Goal: Check status: Check status

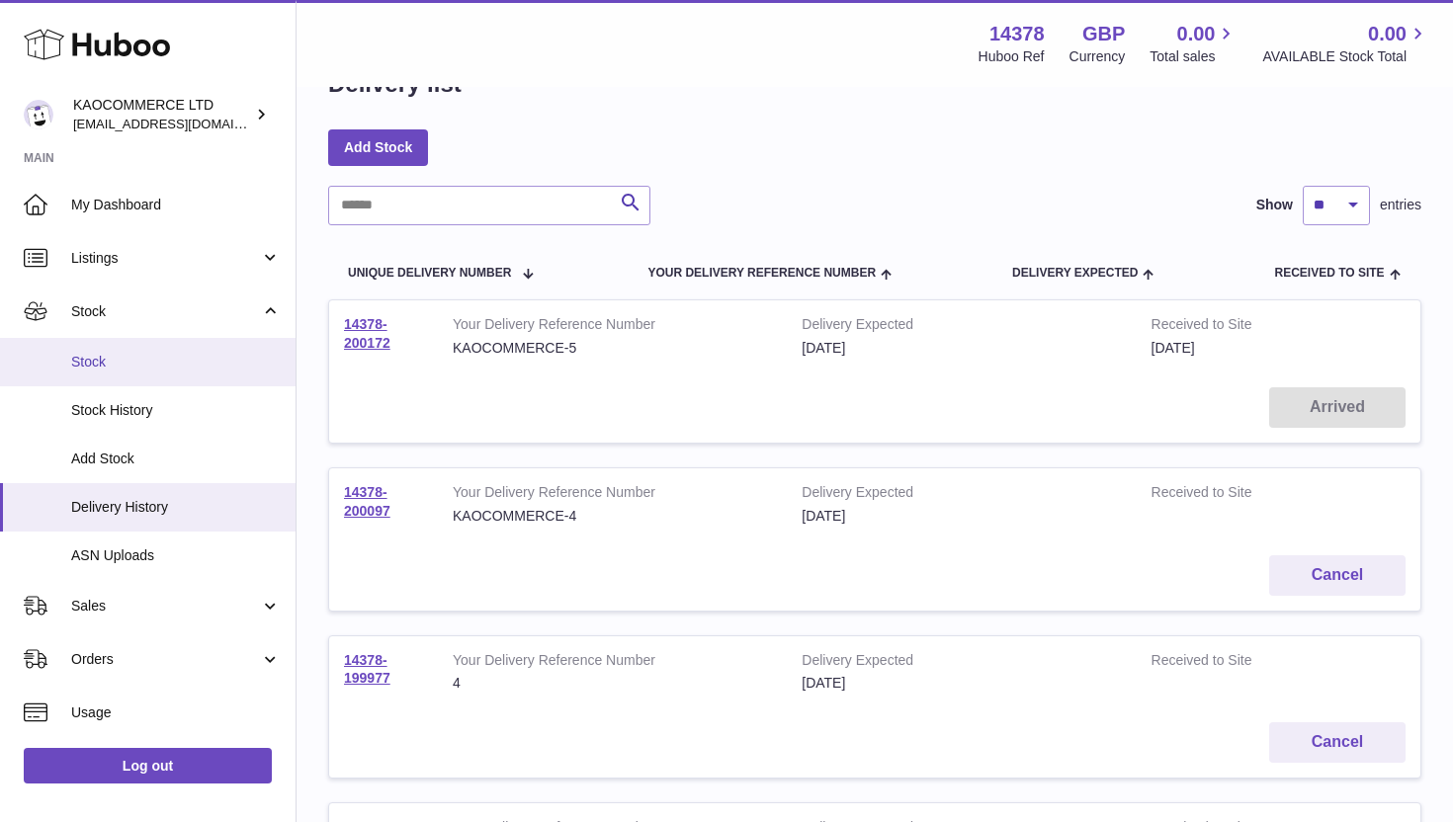
click at [159, 377] on link "Stock" at bounding box center [147, 362] width 295 height 48
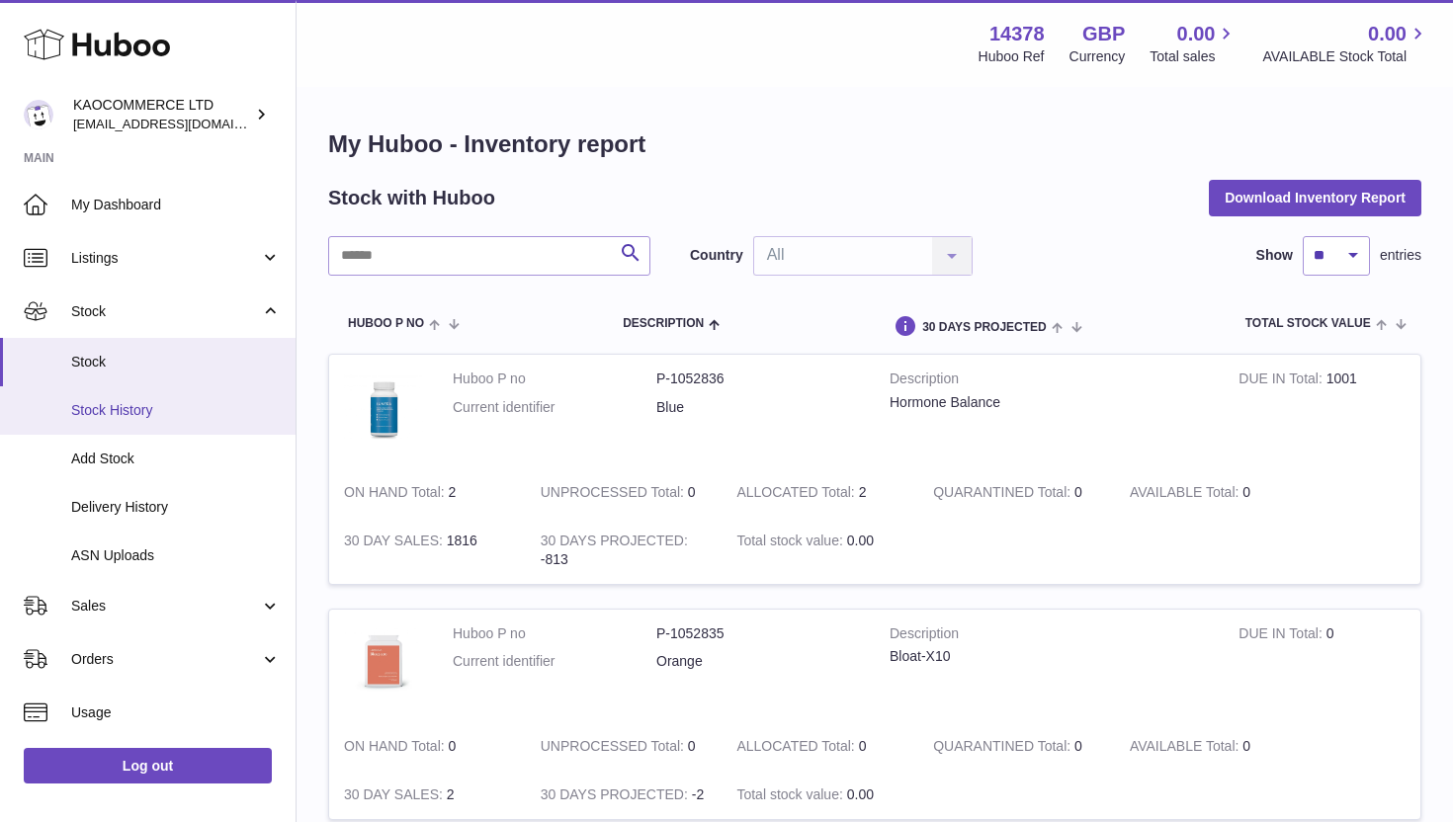
click at [129, 418] on span "Stock History" at bounding box center [175, 410] width 209 height 19
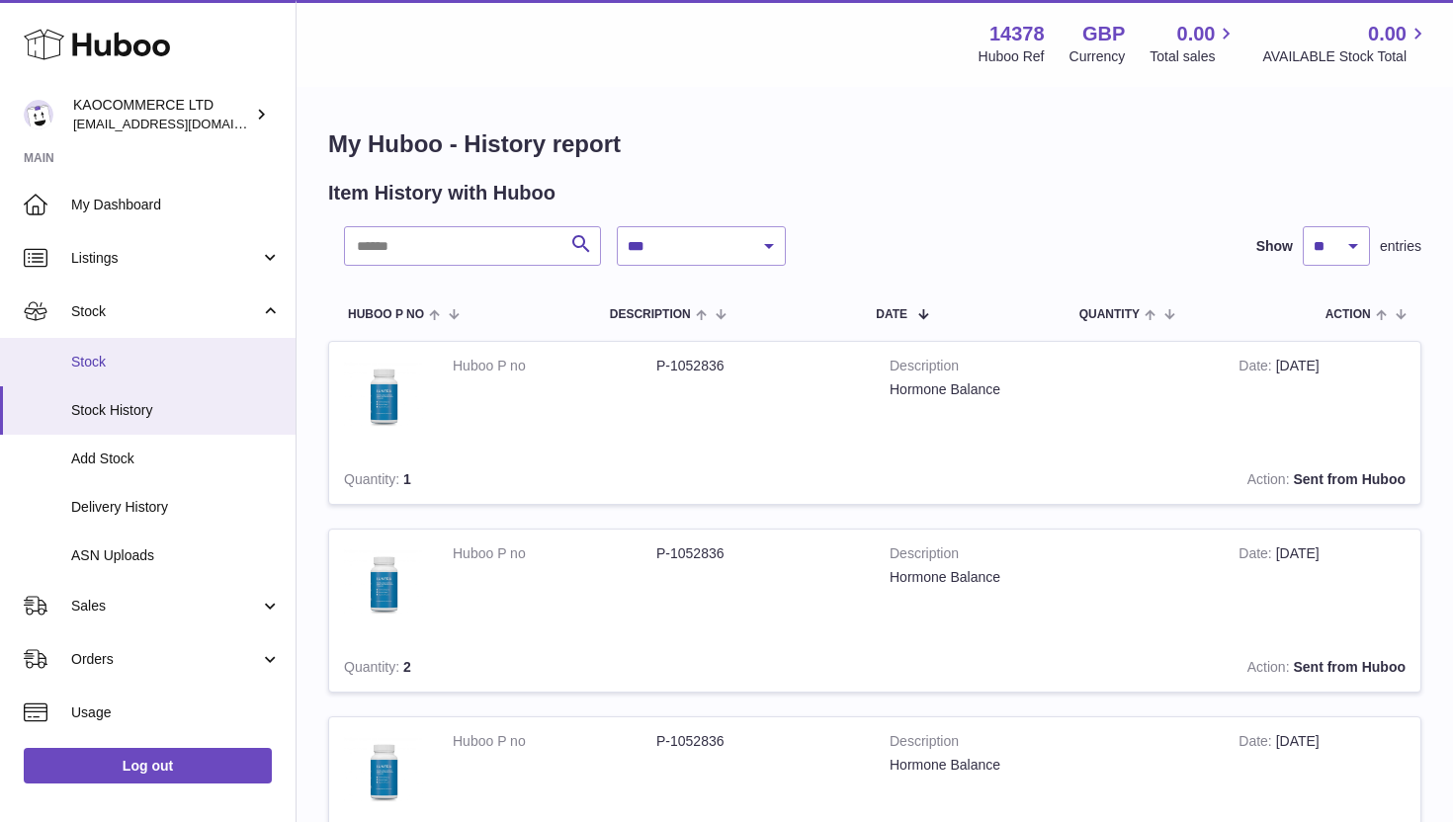
click at [103, 346] on link "Stock" at bounding box center [147, 362] width 295 height 48
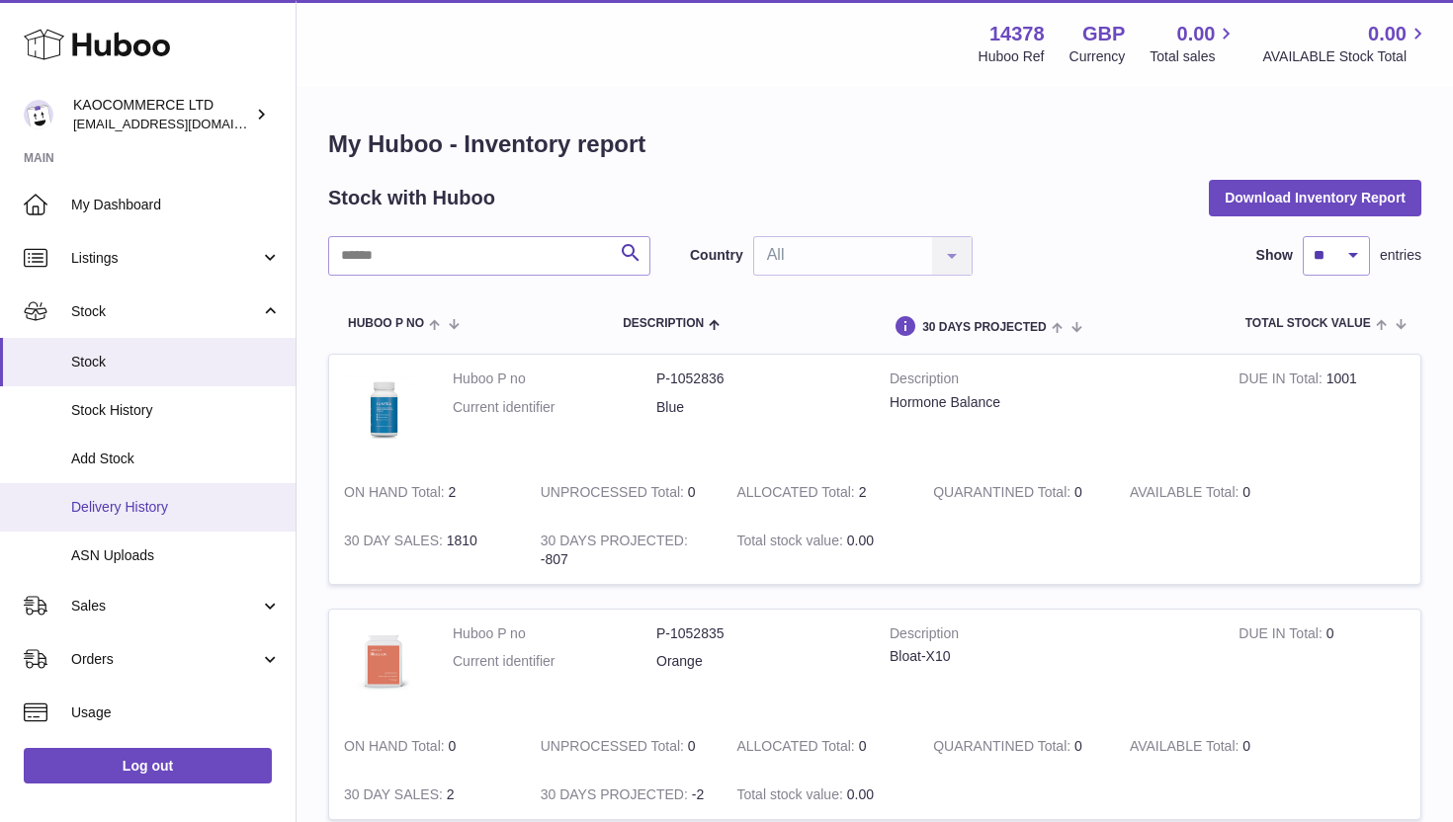
click at [153, 517] on link "Delivery History" at bounding box center [147, 507] width 295 height 48
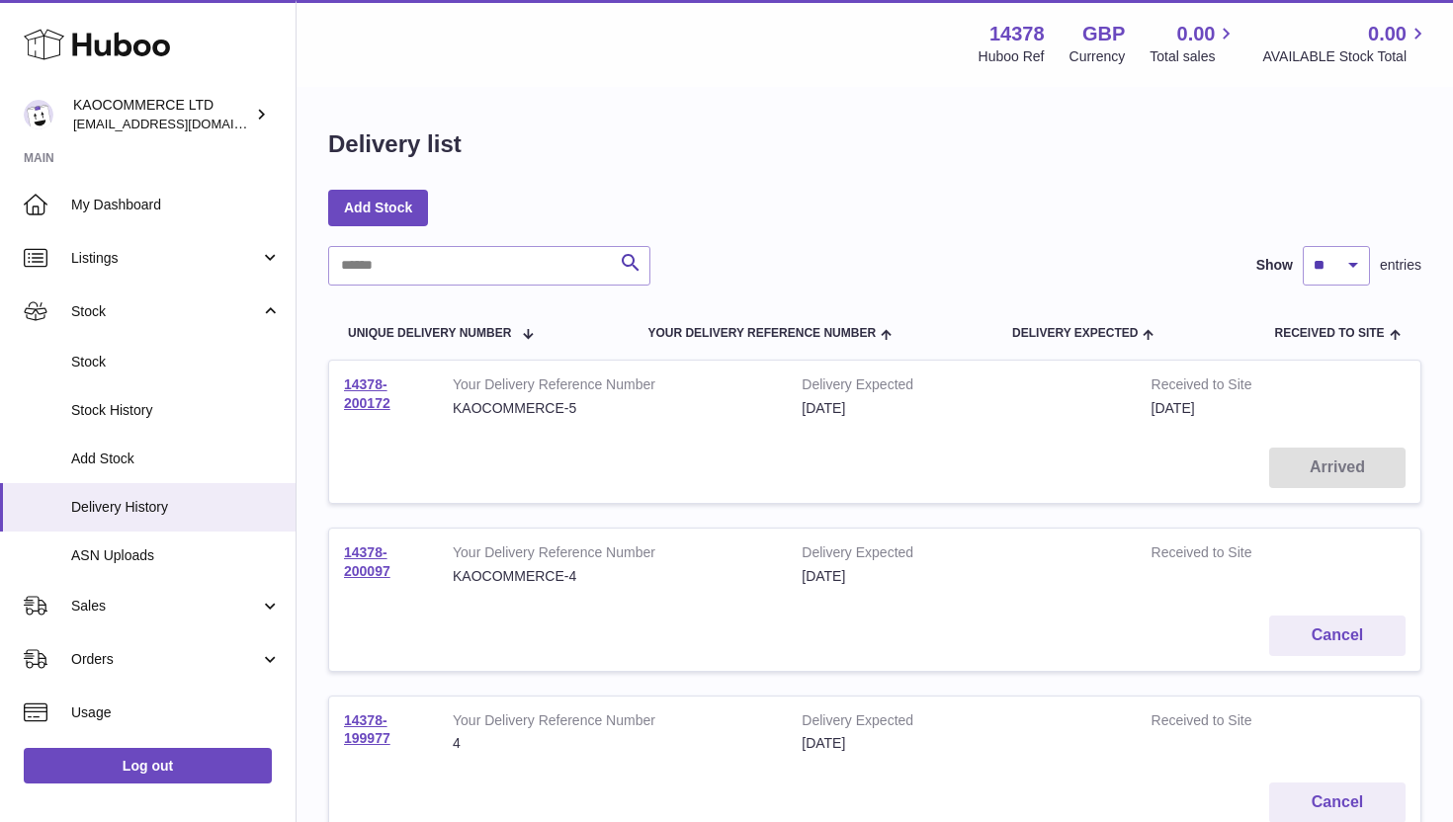
click at [1290, 457] on td "Arrived" at bounding box center [874, 468] width 1091 height 70
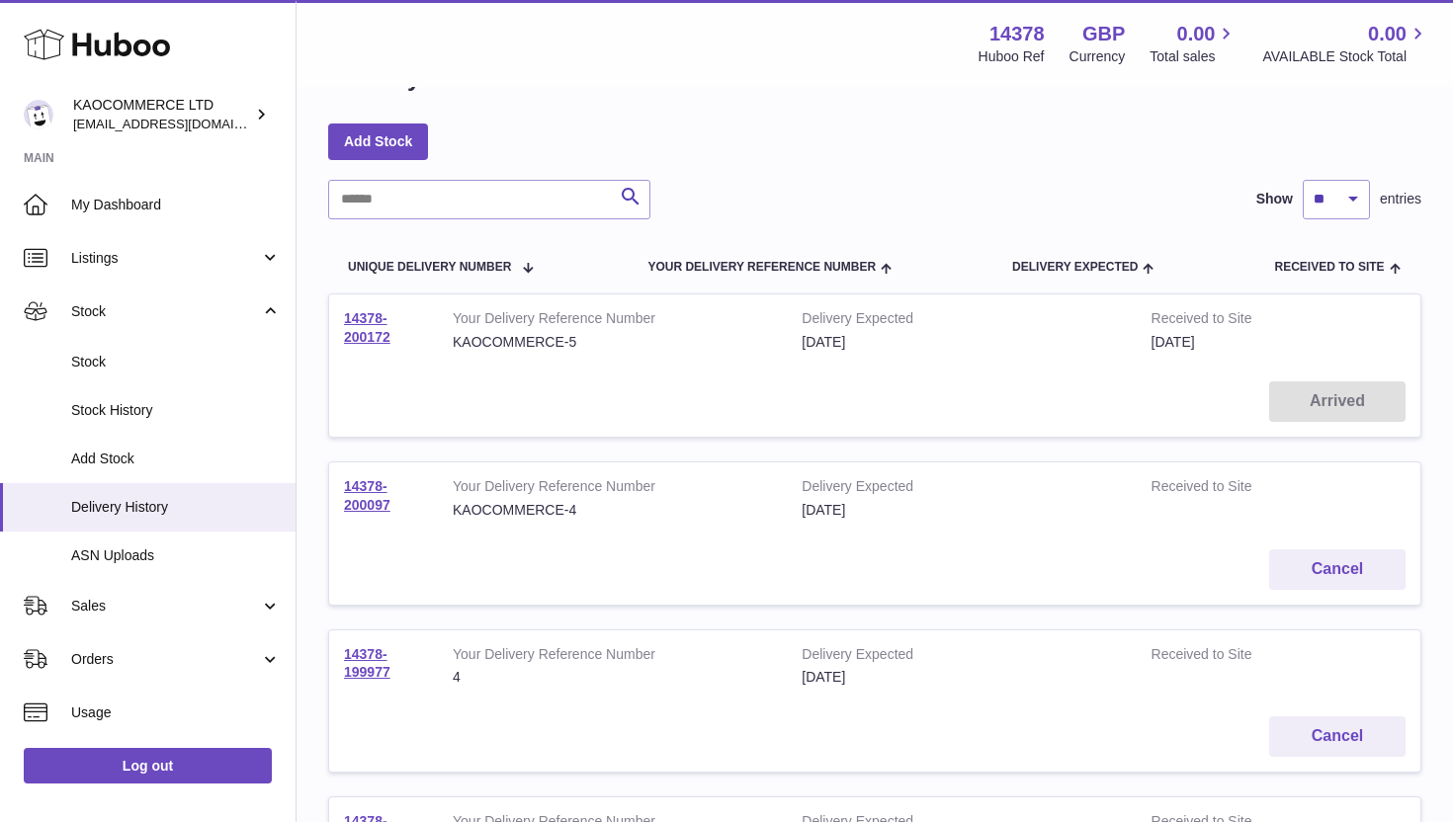
scroll to position [42, 0]
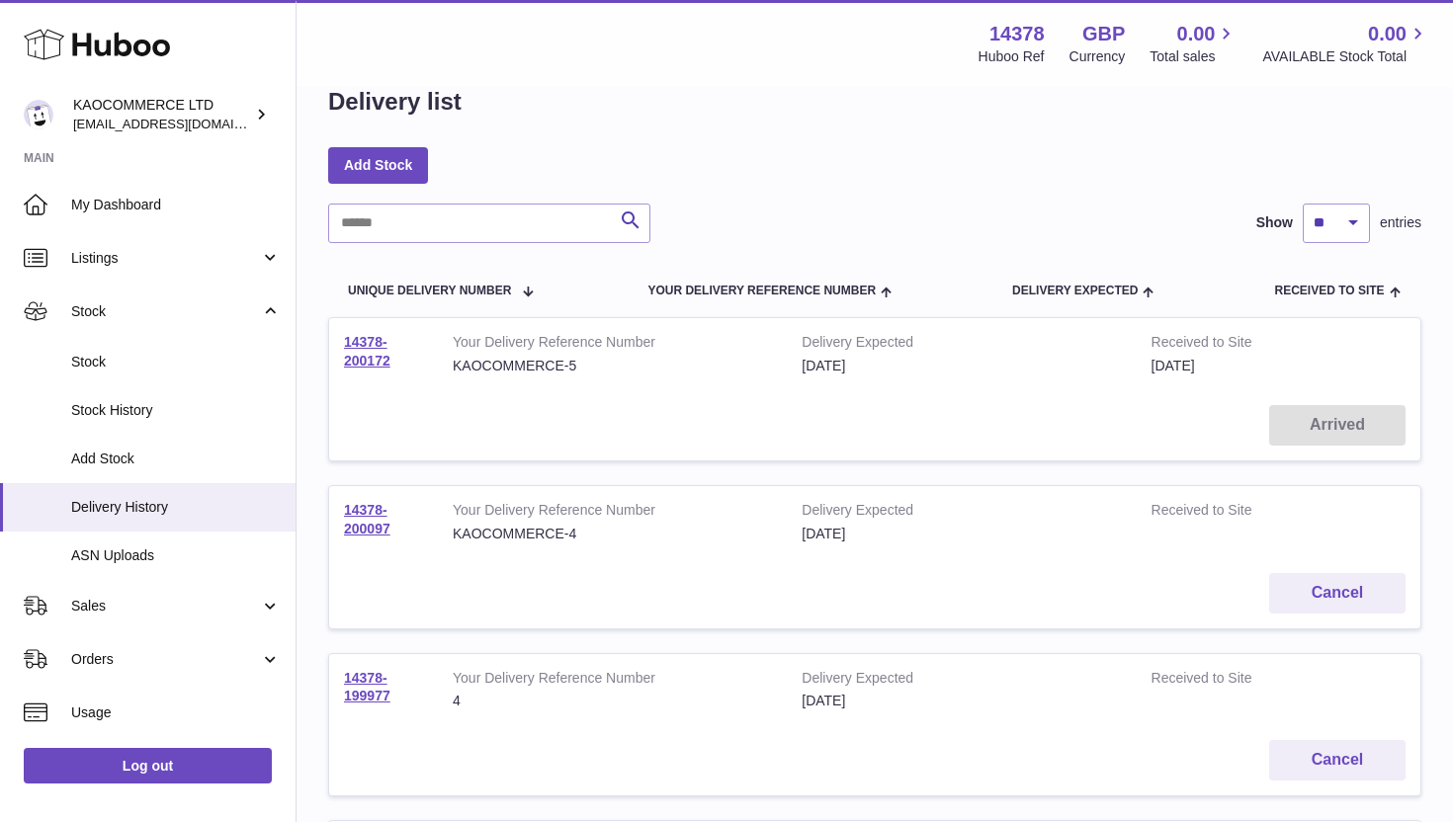
click at [1256, 403] on td "Arrived" at bounding box center [874, 425] width 1091 height 70
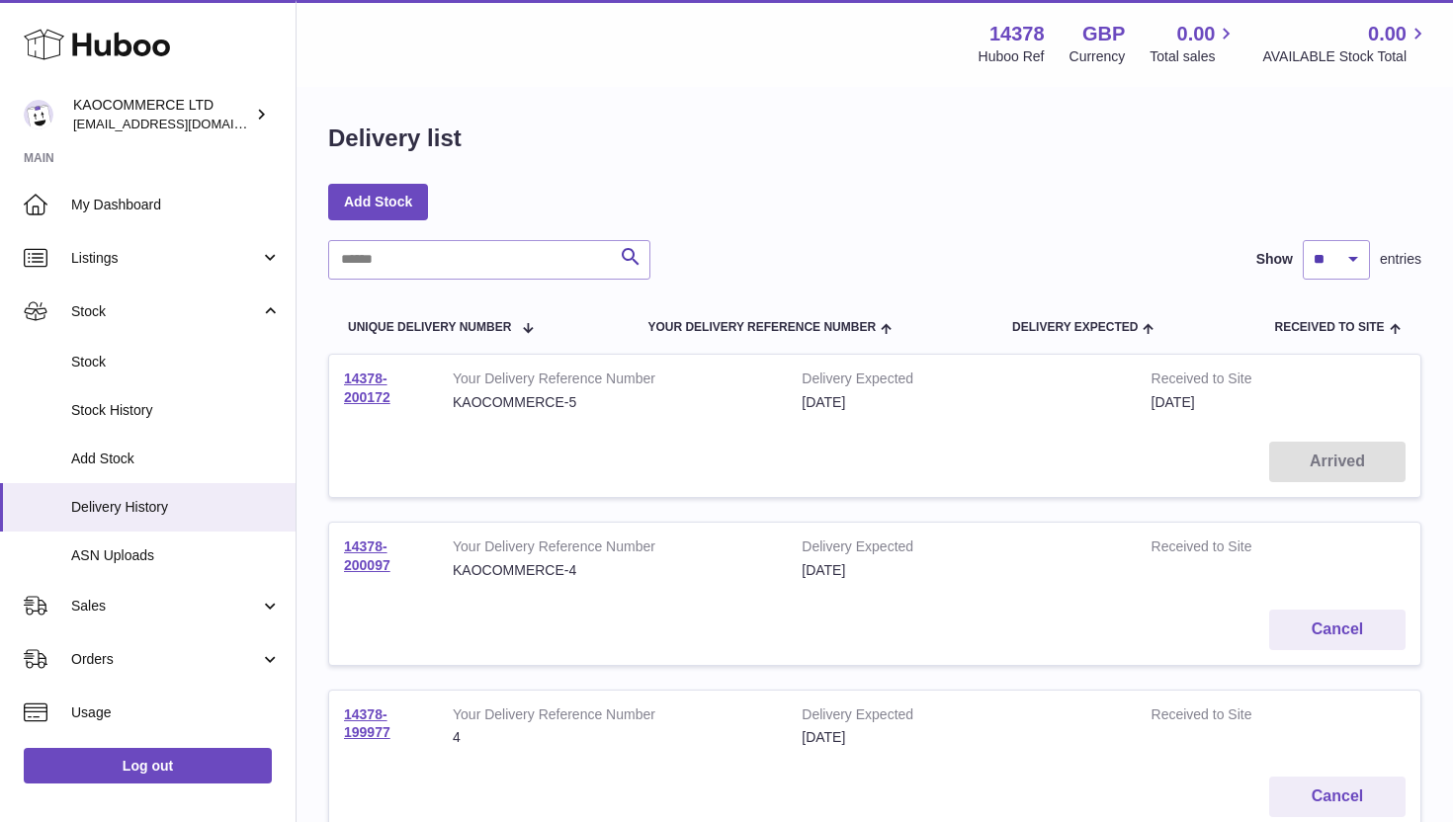
scroll to position [0, 0]
